Goal: Obtain resource: Obtain resource

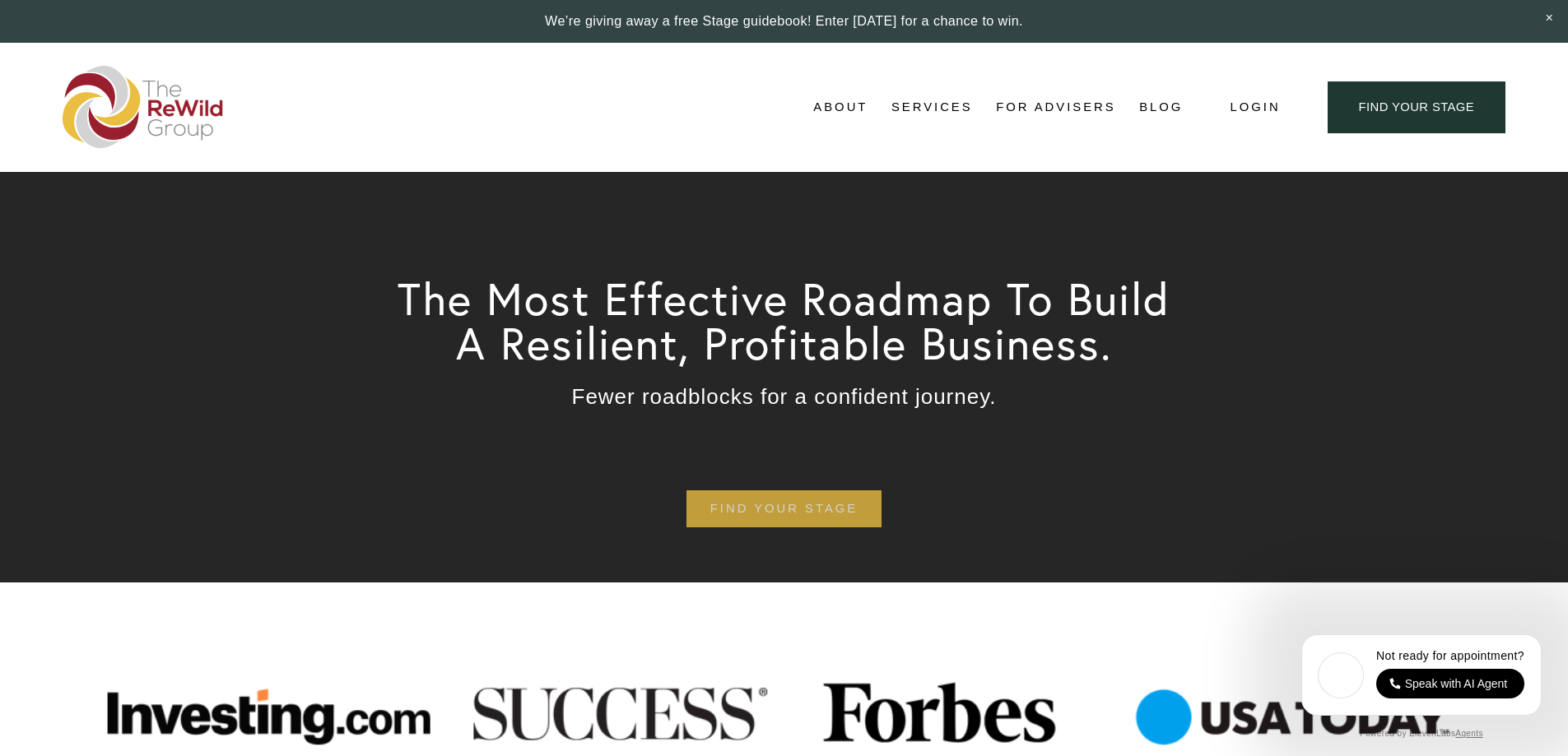
click at [771, 510] on link "find your stage" at bounding box center [784, 508] width 195 height 37
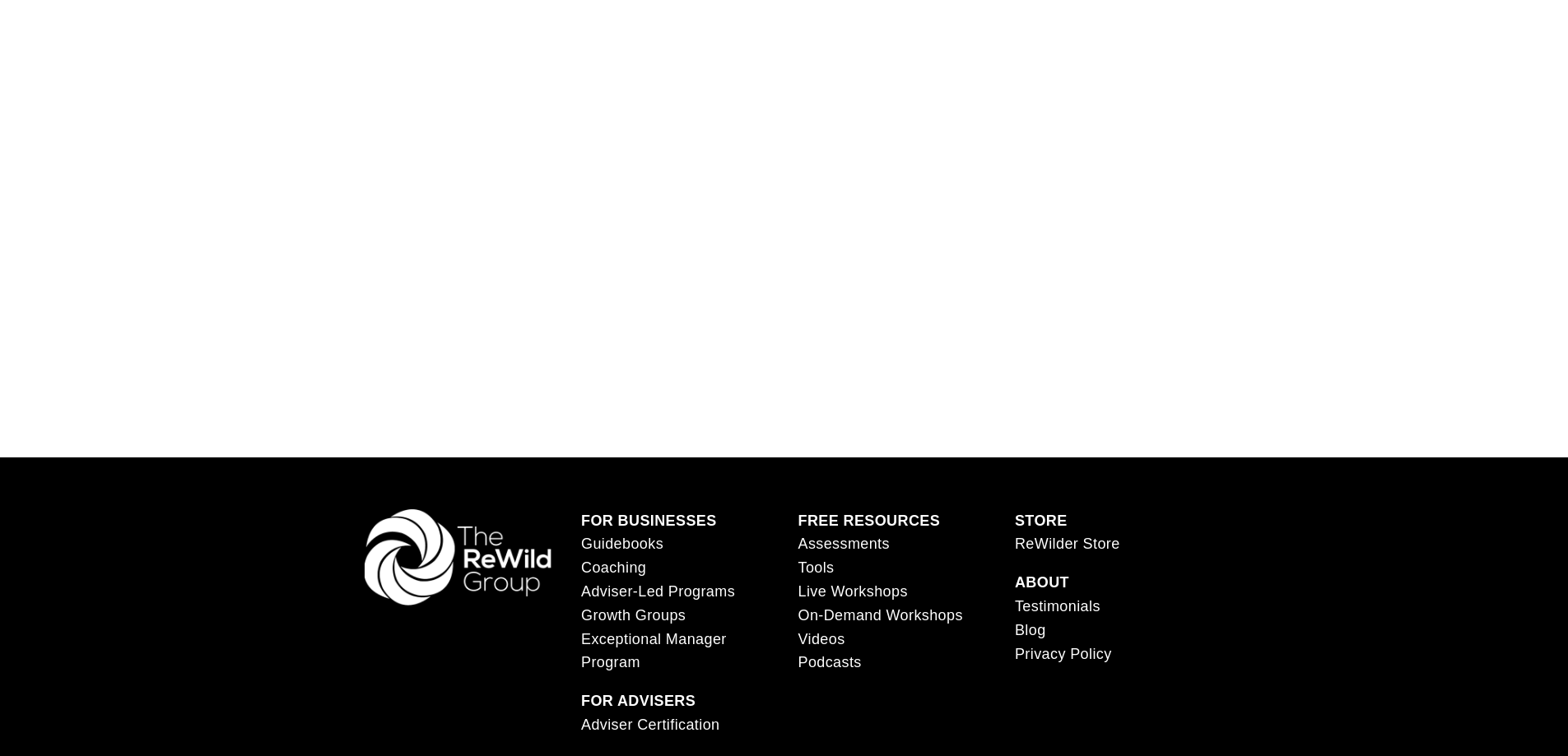
scroll to position [1563, 0]
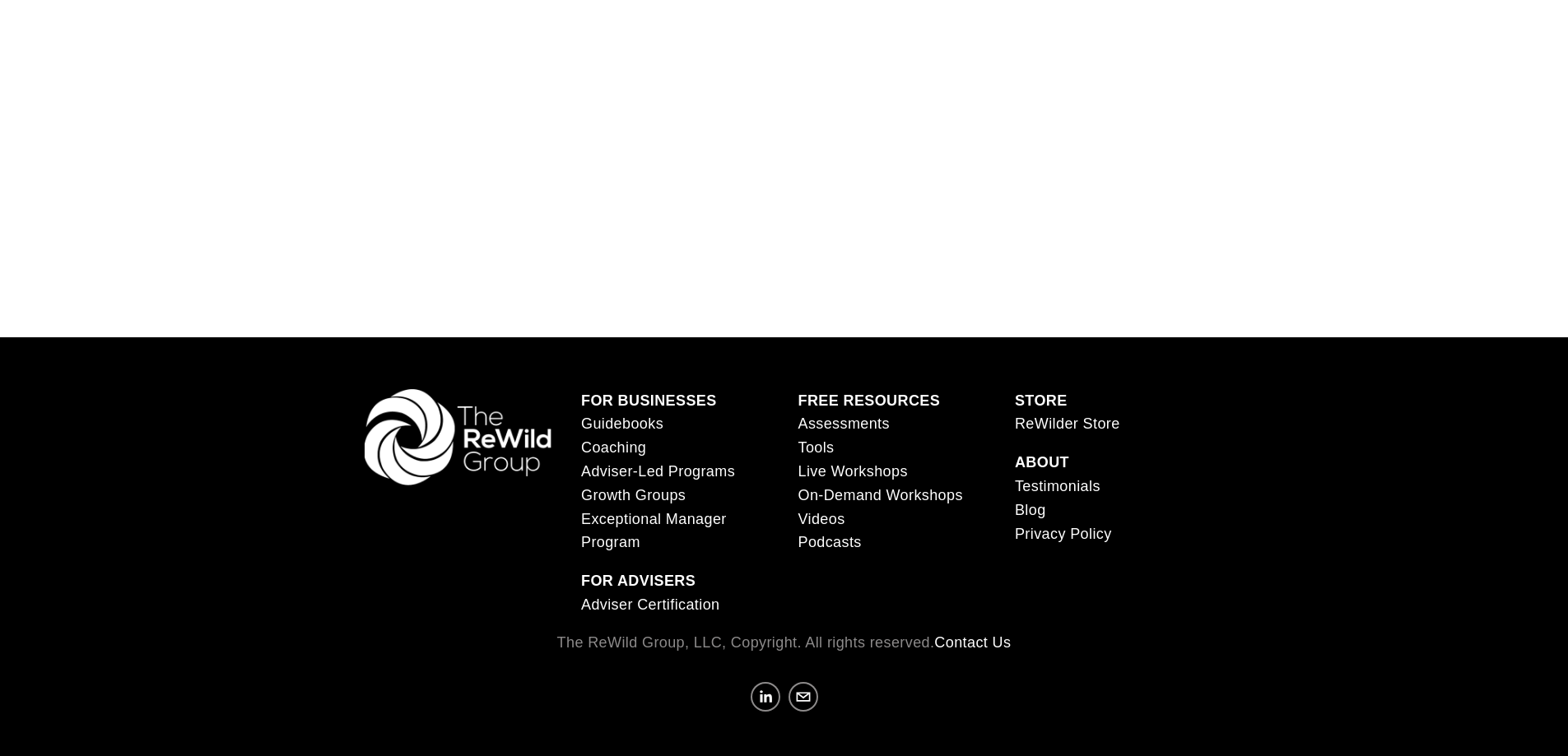
click at [592, 425] on link "Guidebooks" at bounding box center [622, 423] width 82 height 24
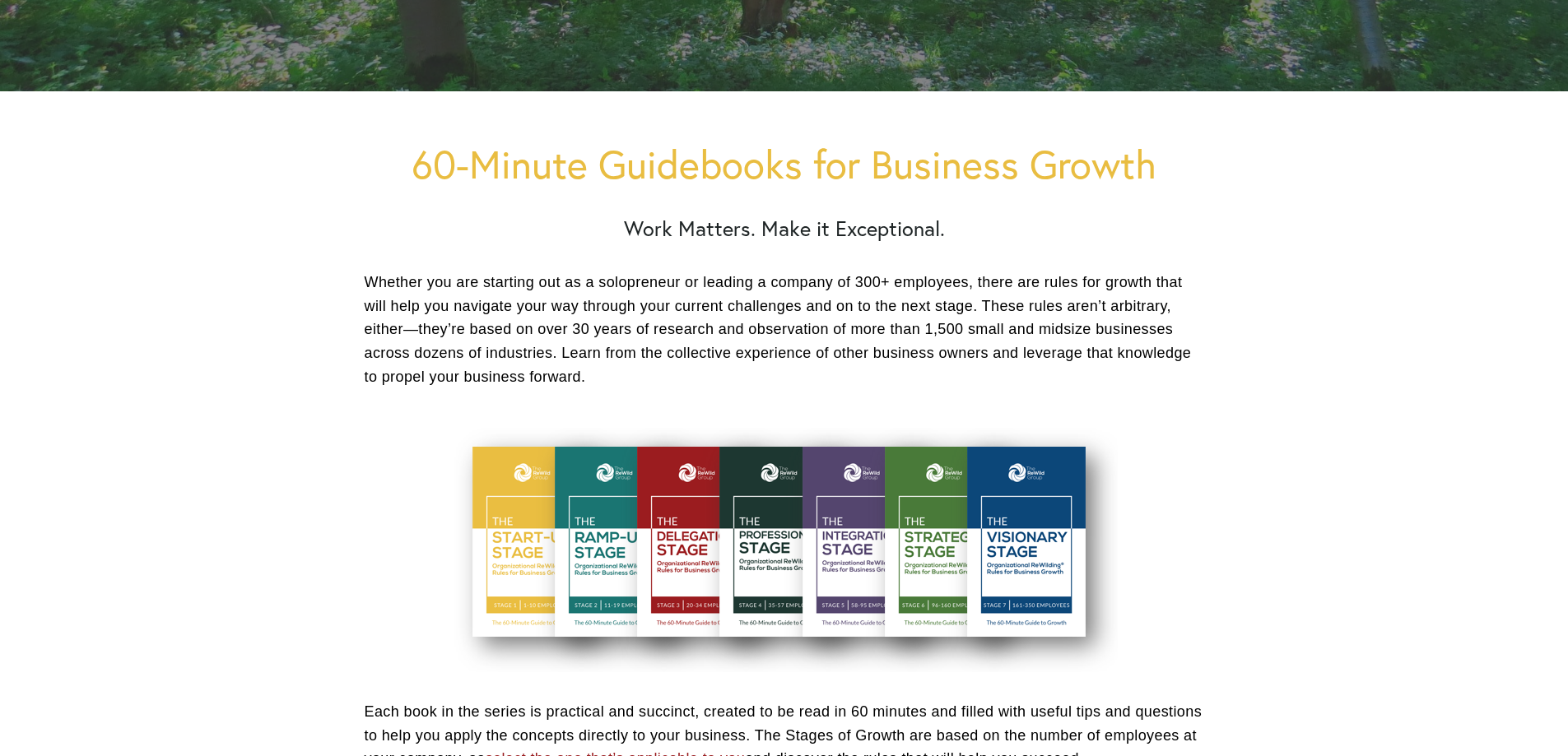
scroll to position [411, 0]
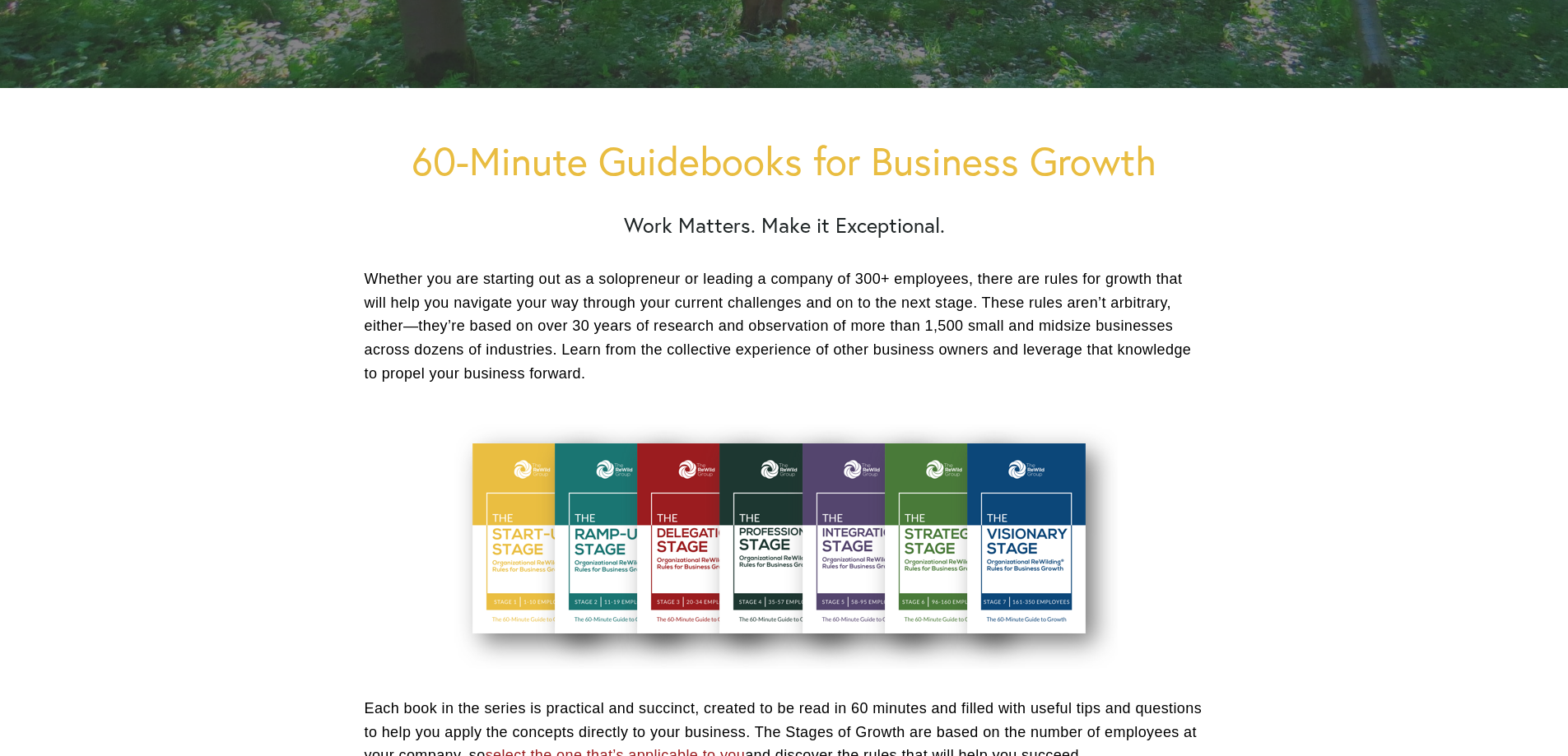
click at [594, 564] on div at bounding box center [784, 541] width 667 height 255
